Goal: Task Accomplishment & Management: Manage account settings

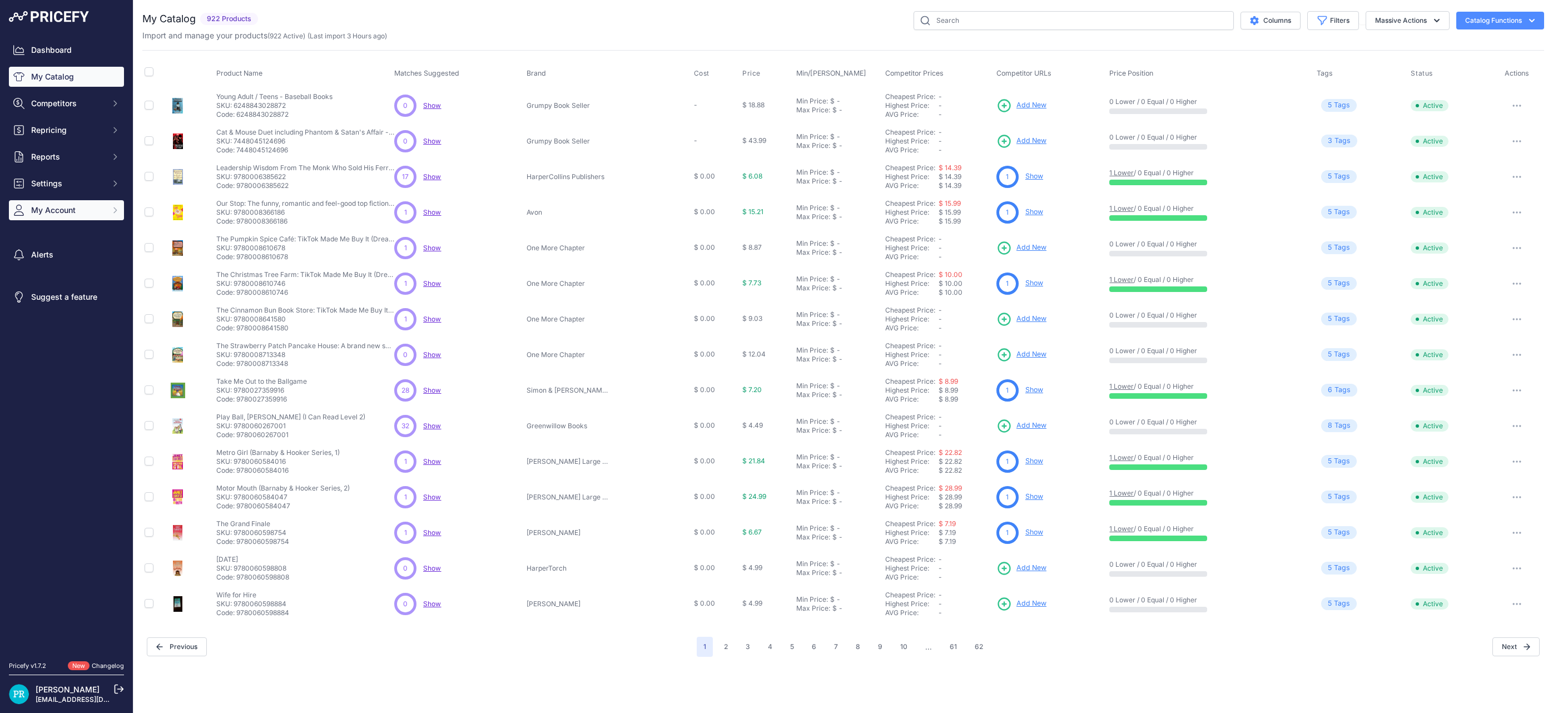
click at [38, 209] on span "My Account" at bounding box center [67, 210] width 73 height 11
click at [47, 319] on link "Billing" at bounding box center [66, 315] width 115 height 19
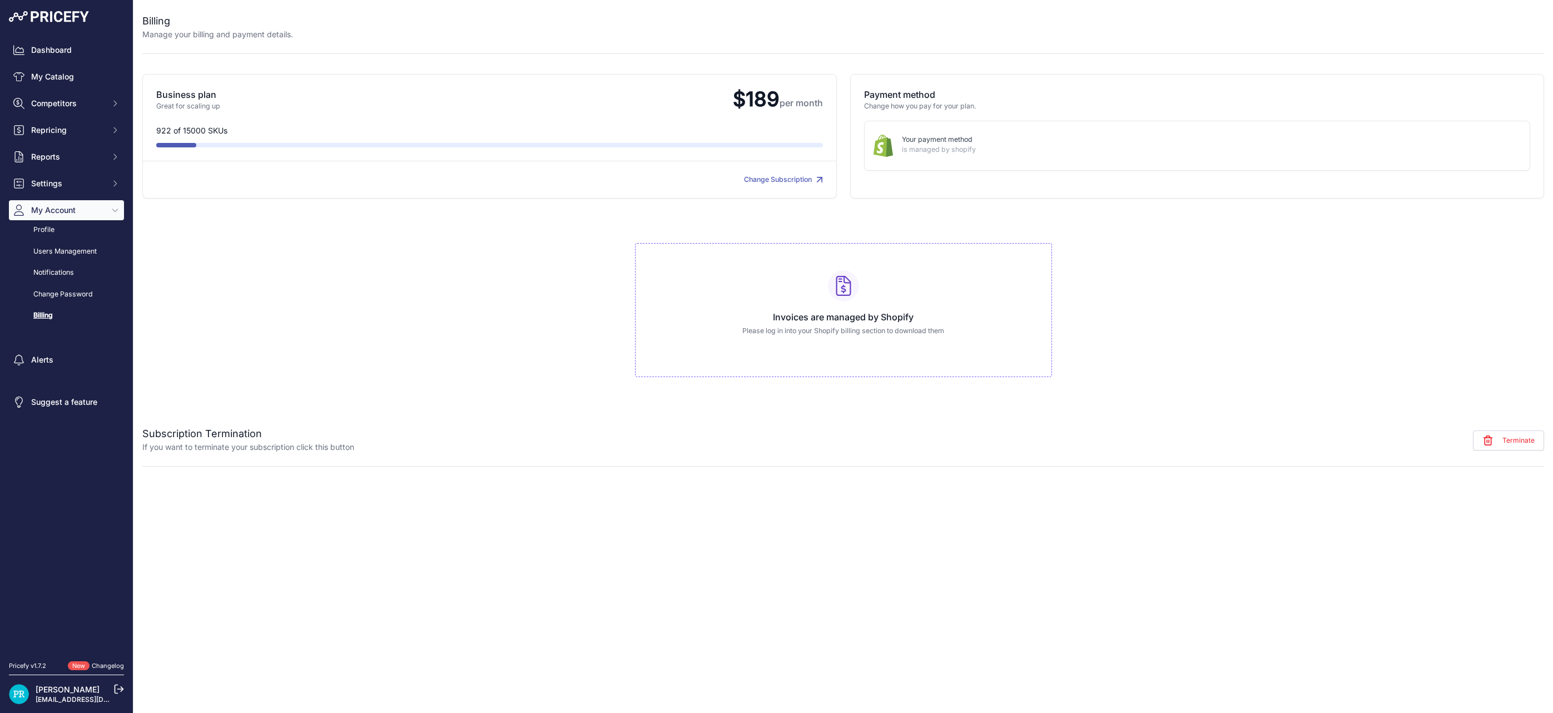
click at [767, 179] on link "Change Subscription" at bounding box center [783, 179] width 79 height 8
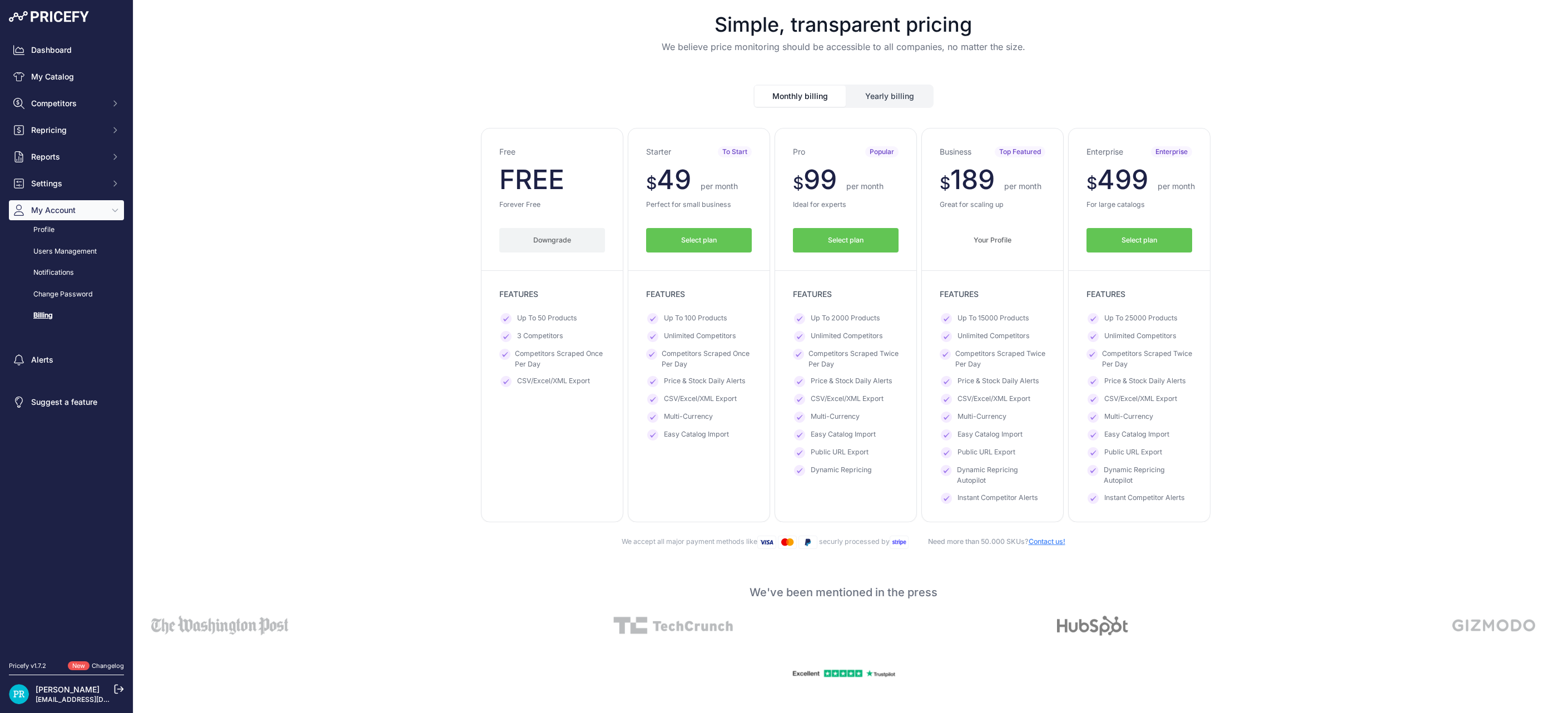
click at [500, 183] on span "FREE" at bounding box center [531, 179] width 65 height 33
click at [541, 242] on button "Downgrade" at bounding box center [552, 240] width 106 height 25
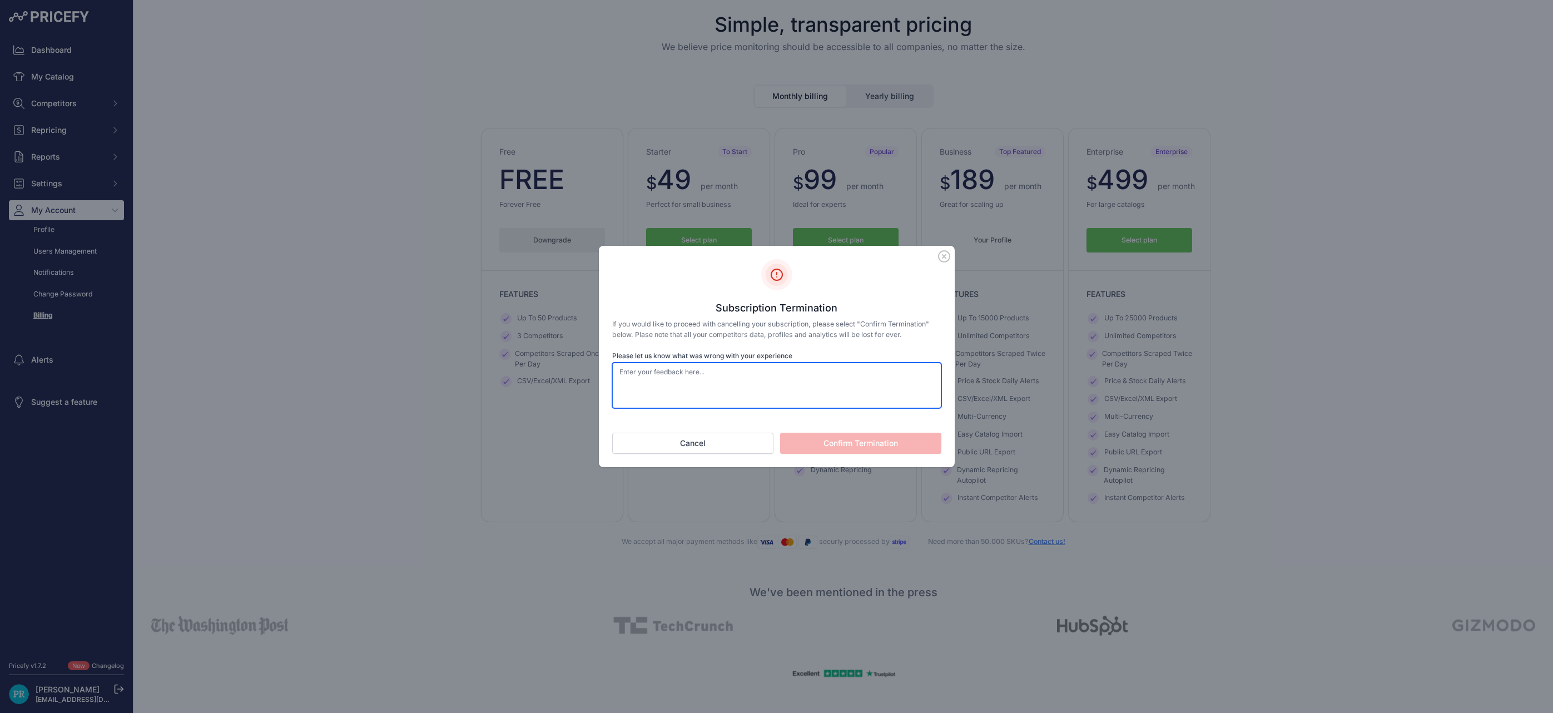
click at [698, 379] on textarea "Please let us know what was wrong with your experience" at bounding box center [776, 386] width 329 height 46
type textarea "Confirm Termination"
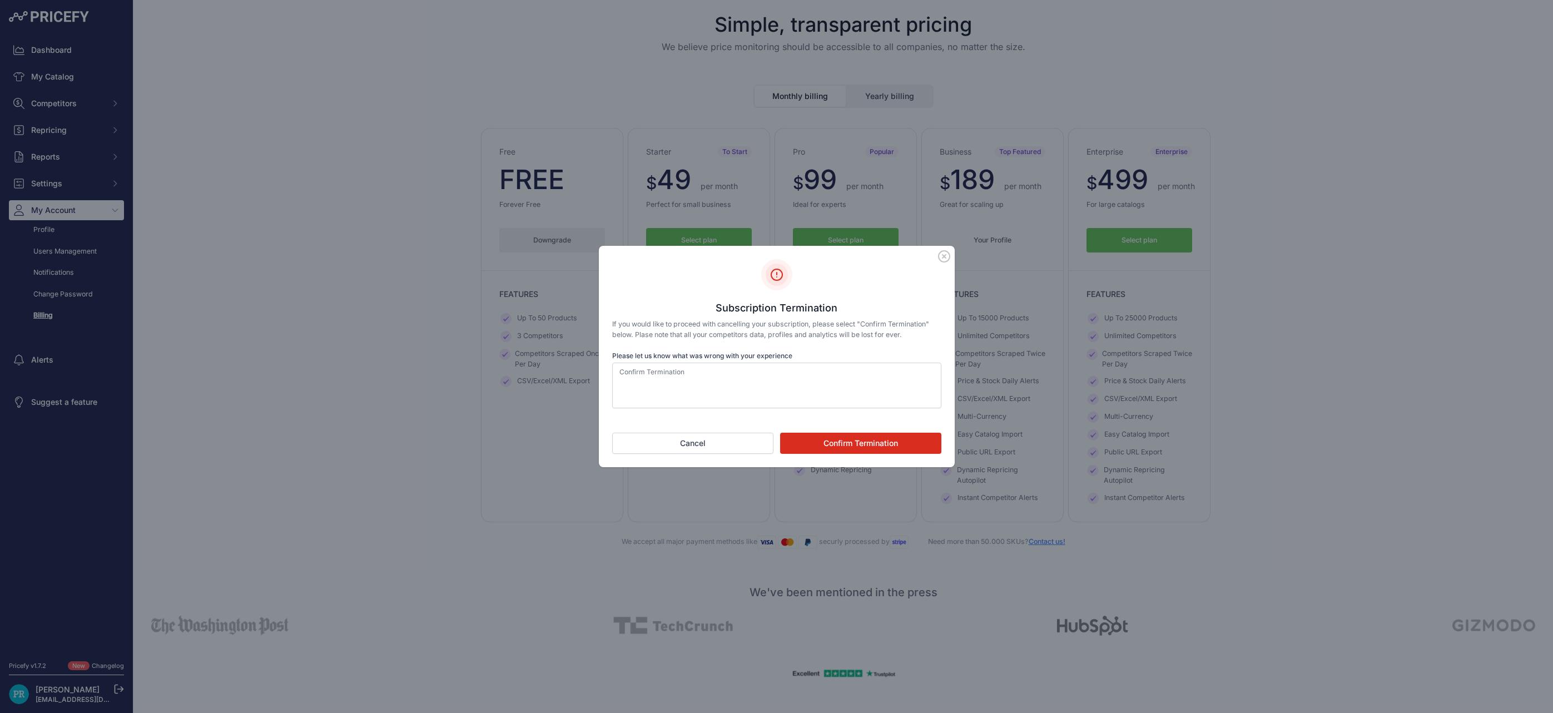
click at [897, 438] on button "Confirm Termination" at bounding box center [860, 443] width 161 height 21
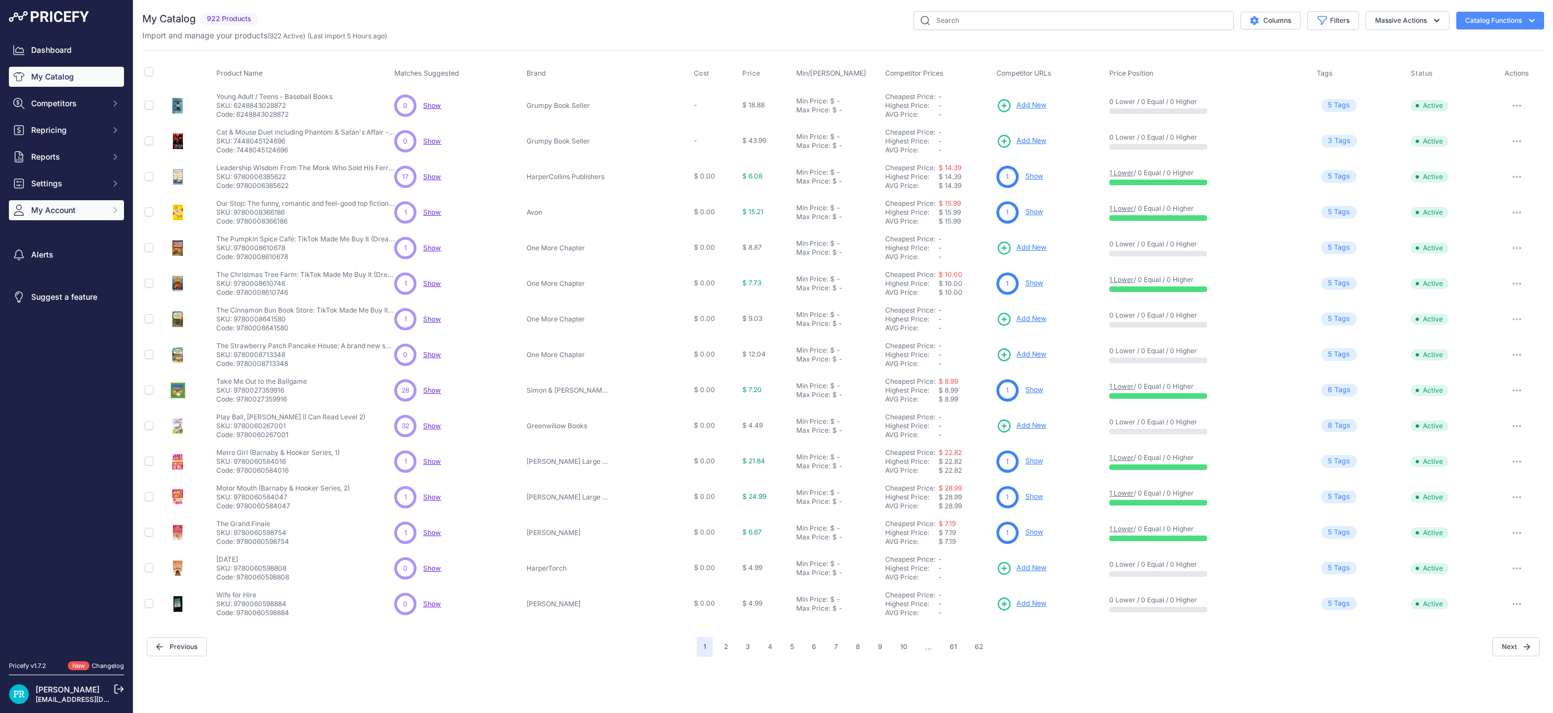
click at [79, 211] on span "My Account" at bounding box center [67, 210] width 73 height 11
click at [38, 316] on link "Billing" at bounding box center [66, 315] width 115 height 19
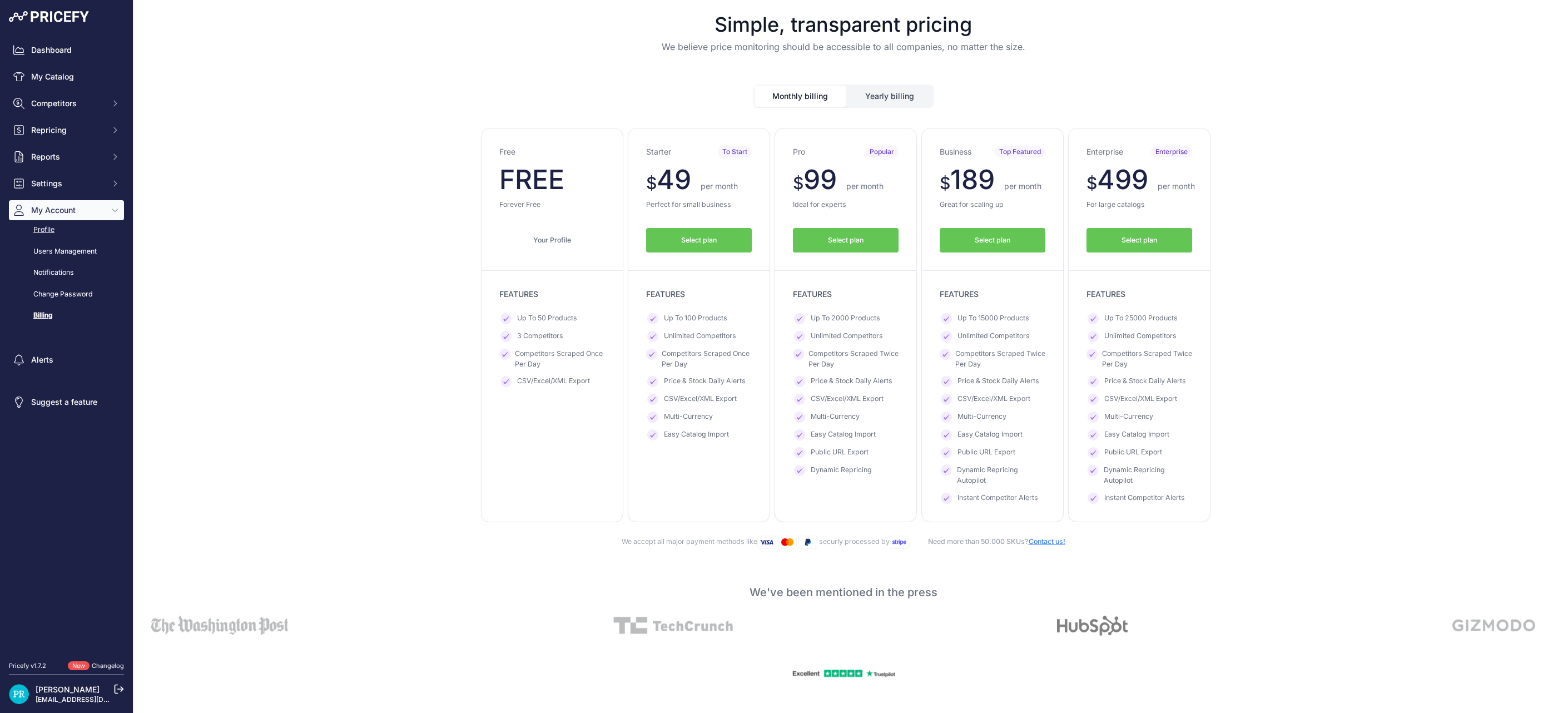
click at [39, 230] on link "Profile" at bounding box center [66, 229] width 115 height 19
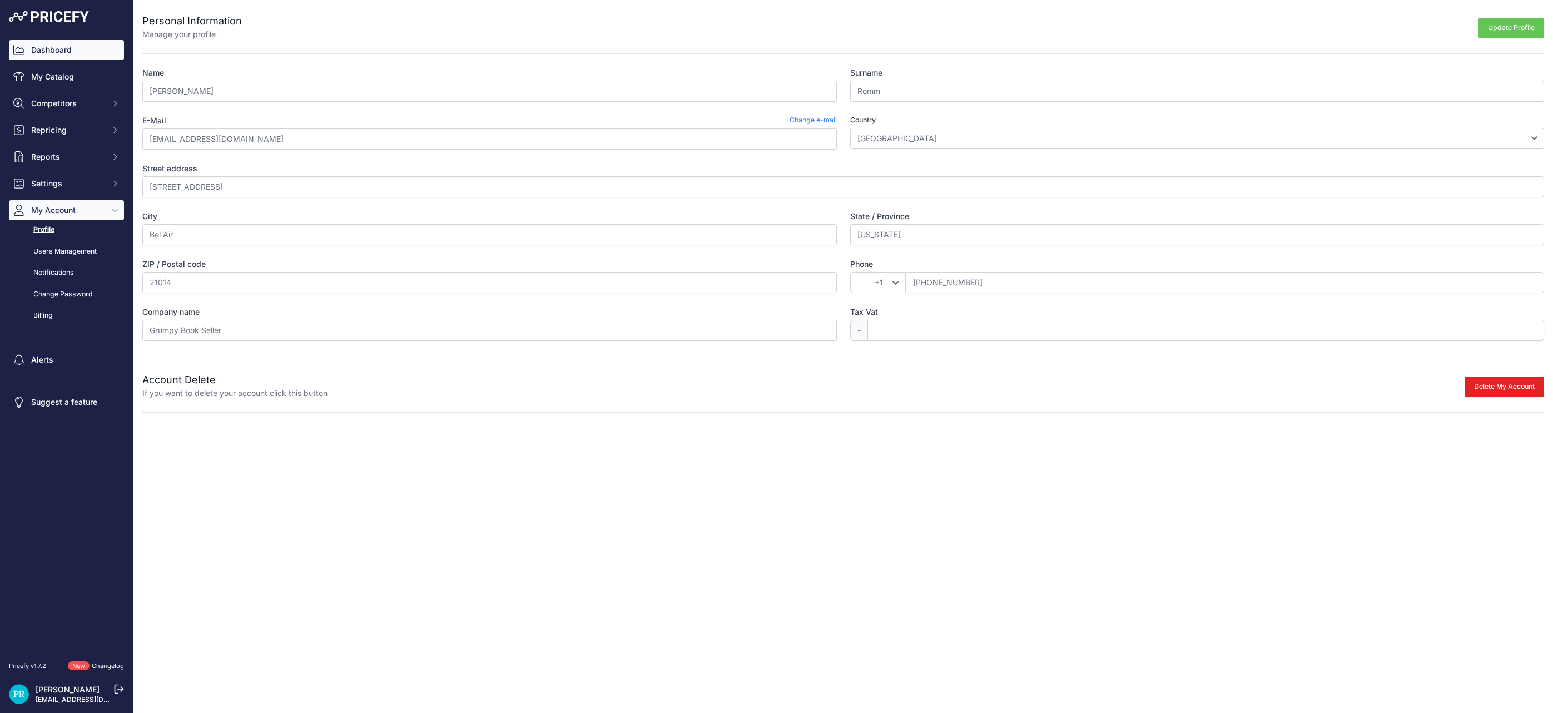
click at [62, 49] on link "Dashboard" at bounding box center [66, 50] width 115 height 20
